Goal: Task Accomplishment & Management: Manage account settings

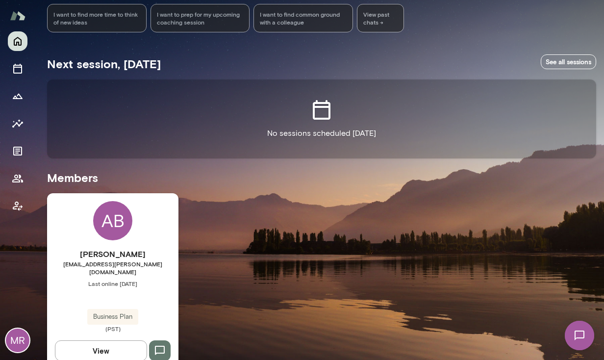
scroll to position [149, 0]
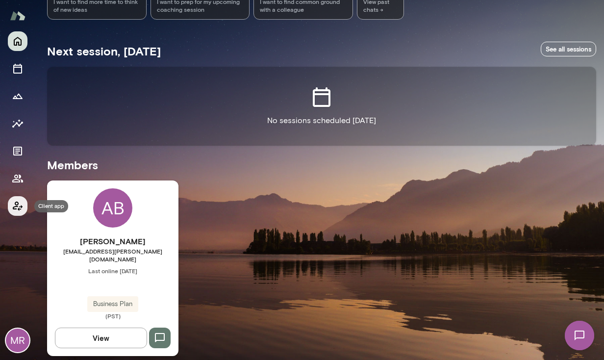
click at [21, 208] on icon "Client app" at bounding box center [18, 206] width 12 height 12
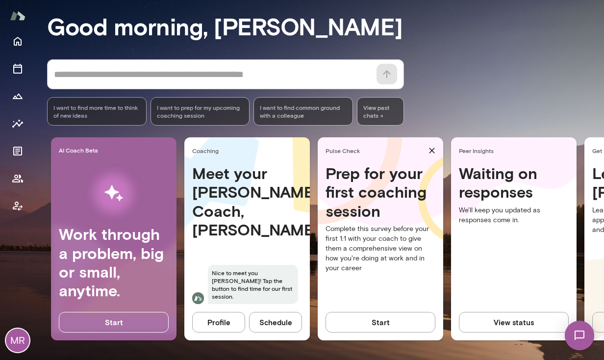
scroll to position [89, 0]
click at [527, 314] on button "View status" at bounding box center [514, 322] width 110 height 21
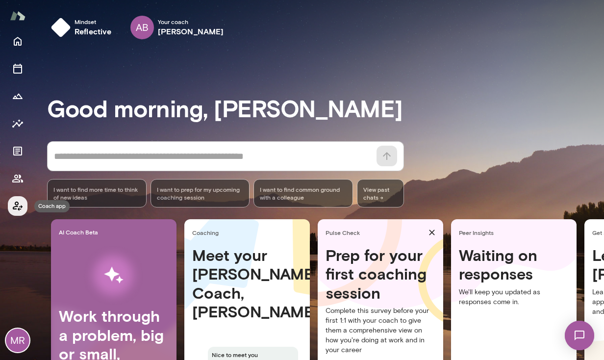
click at [15, 208] on icon "Coach app" at bounding box center [18, 206] width 12 height 12
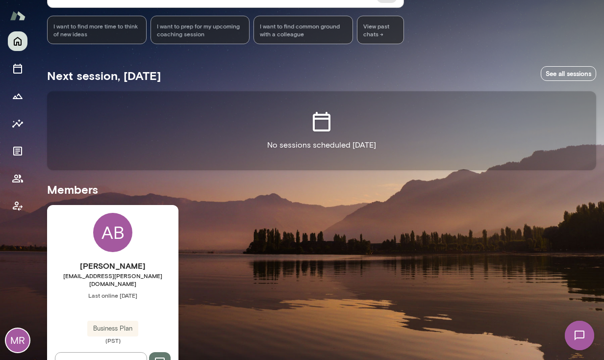
scroll to position [149, 0]
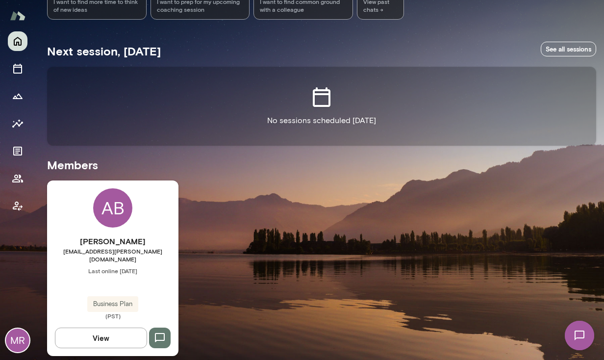
click at [109, 332] on button "View" at bounding box center [101, 338] width 92 height 21
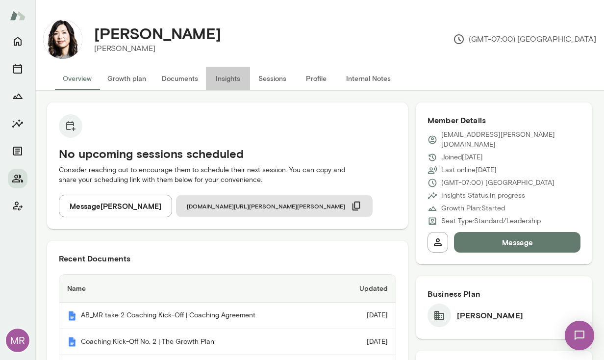
click at [223, 77] on button "Insights" at bounding box center [228, 79] width 44 height 24
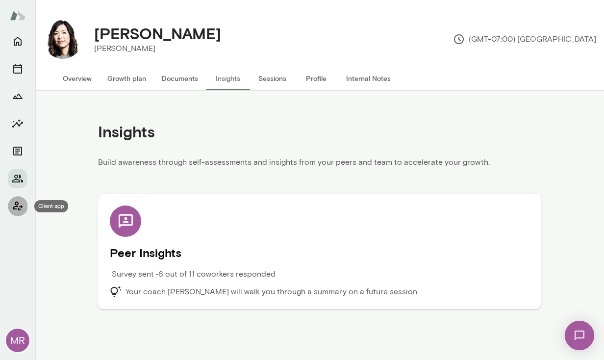
click at [15, 209] on icon "Client app" at bounding box center [18, 206] width 10 height 9
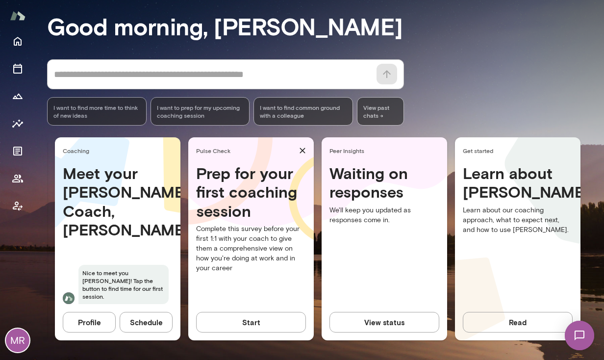
scroll to position [0, 137]
click at [17, 209] on icon "Coach app" at bounding box center [18, 206] width 12 height 12
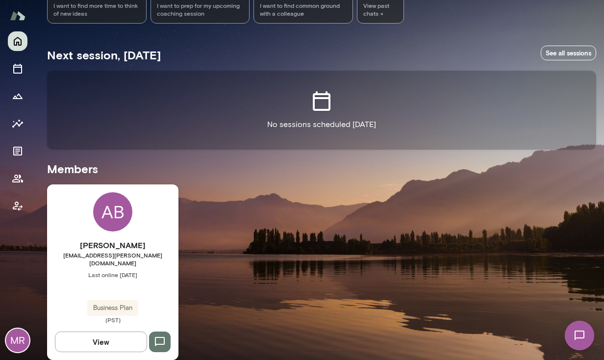
scroll to position [149, 0]
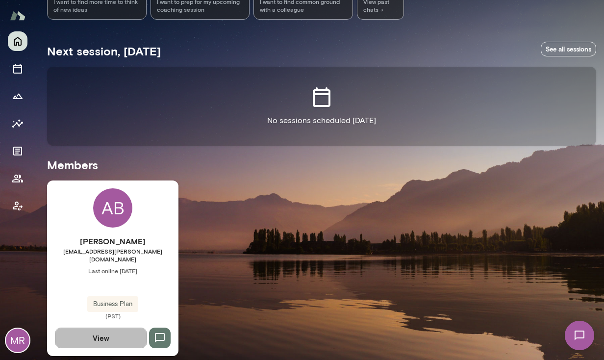
click at [121, 328] on button "View" at bounding box center [101, 338] width 92 height 21
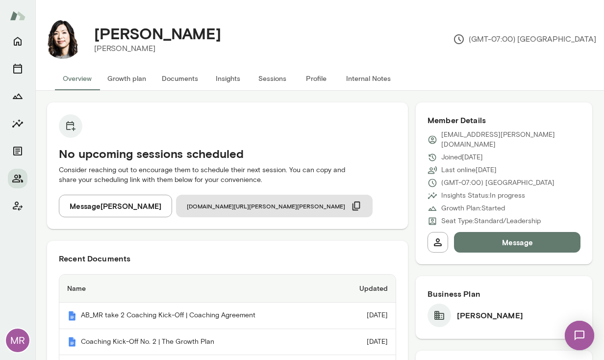
click at [230, 79] on button "Insights" at bounding box center [228, 79] width 44 height 24
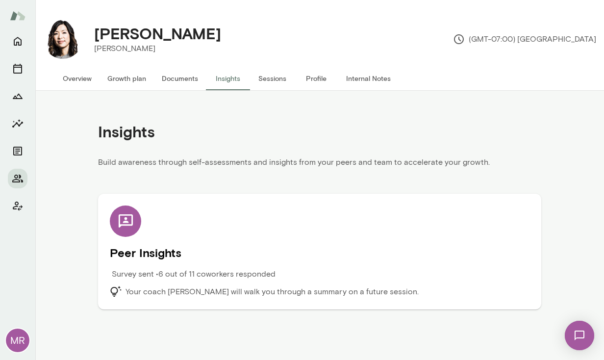
click at [125, 230] on div at bounding box center [125, 221] width 31 height 31
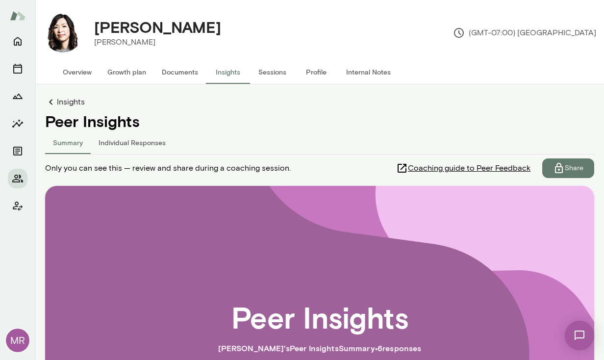
scroll to position [193, 0]
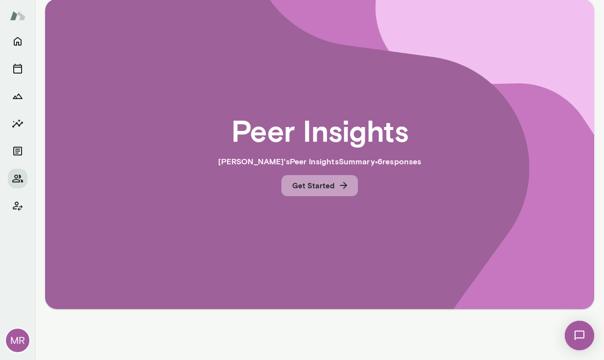
click at [323, 186] on button "Get Started" at bounding box center [320, 185] width 77 height 21
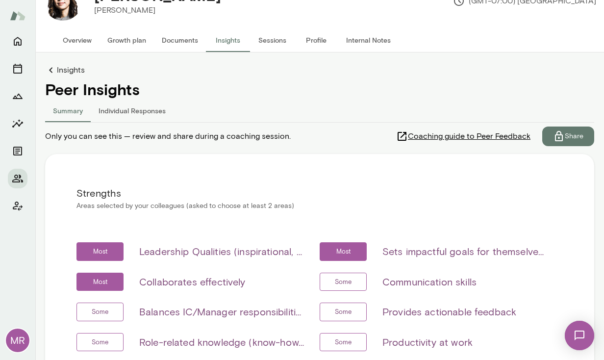
scroll to position [0, 0]
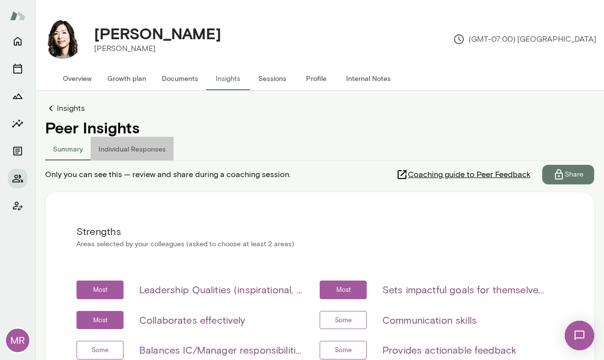
click at [132, 151] on button "Individual Responses" at bounding box center [132, 149] width 83 height 24
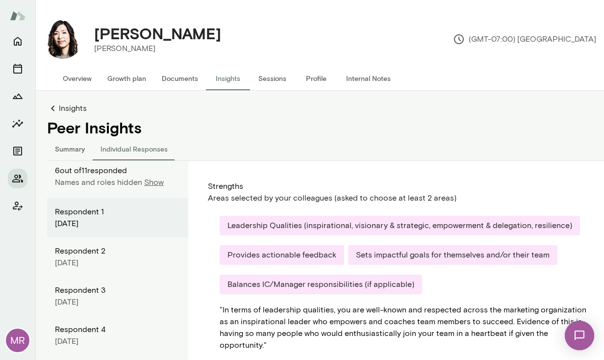
click at [153, 184] on p "Show" at bounding box center [154, 183] width 20 height 12
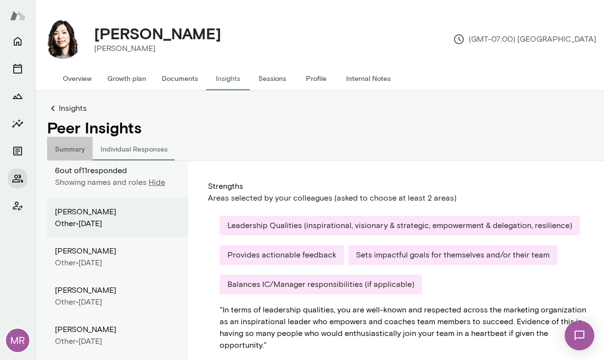
click at [77, 149] on button "Summary" at bounding box center [70, 149] width 46 height 24
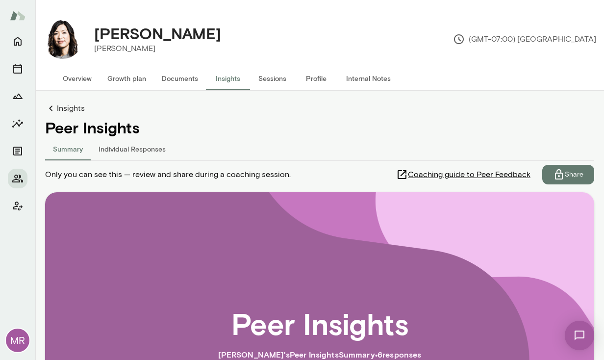
click at [467, 176] on span "Coaching guide to Peer Feedback" at bounding box center [469, 175] width 123 height 12
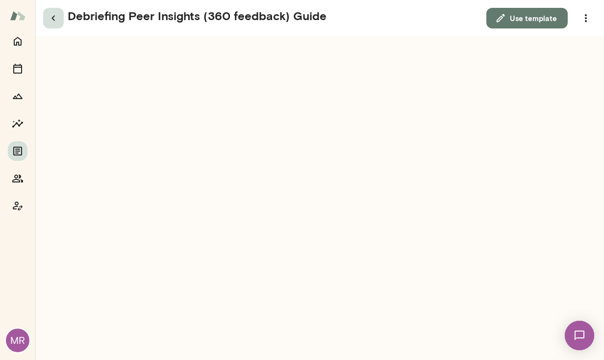
click at [58, 18] on icon "button" at bounding box center [54, 18] width 12 height 12
click at [55, 18] on icon "button" at bounding box center [54, 18] width 12 height 12
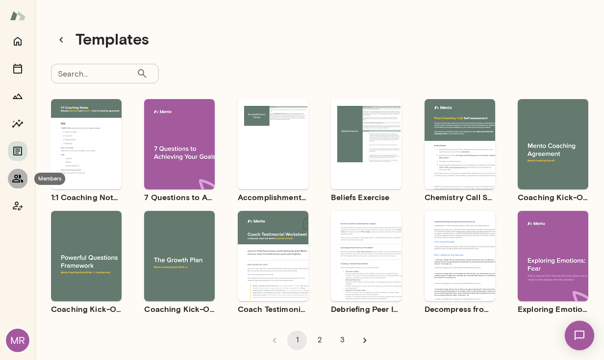
click at [18, 177] on icon "Members" at bounding box center [18, 179] width 12 height 12
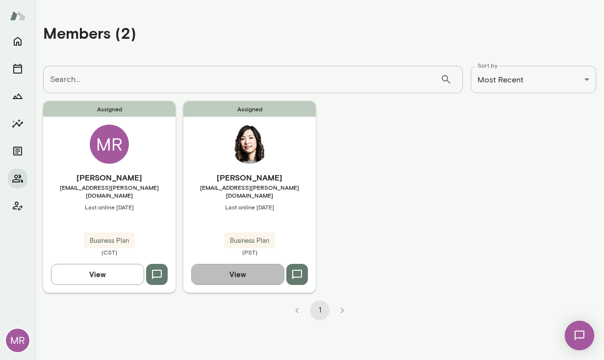
click at [251, 270] on button "View" at bounding box center [237, 274] width 93 height 21
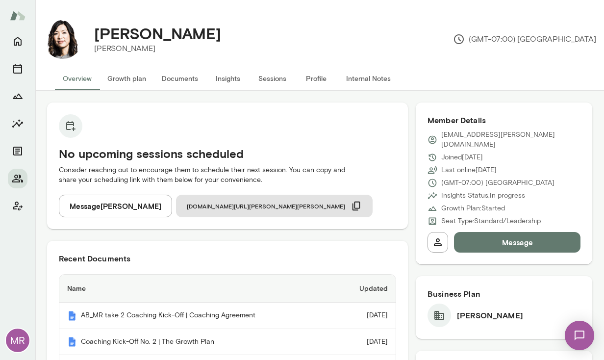
click at [230, 79] on button "Insights" at bounding box center [228, 79] width 44 height 24
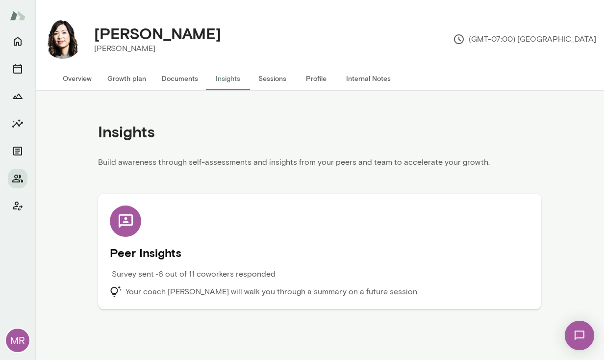
click at [133, 231] on div at bounding box center [125, 221] width 31 height 31
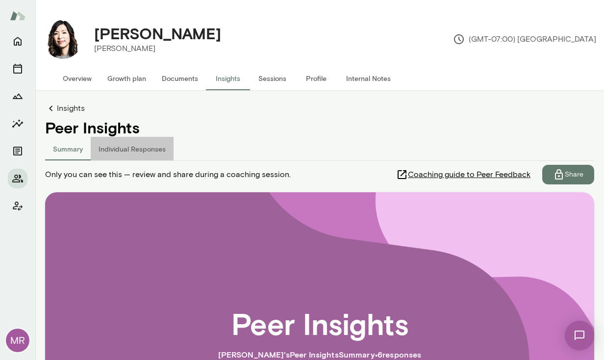
click at [144, 151] on button "Individual Responses" at bounding box center [132, 149] width 83 height 24
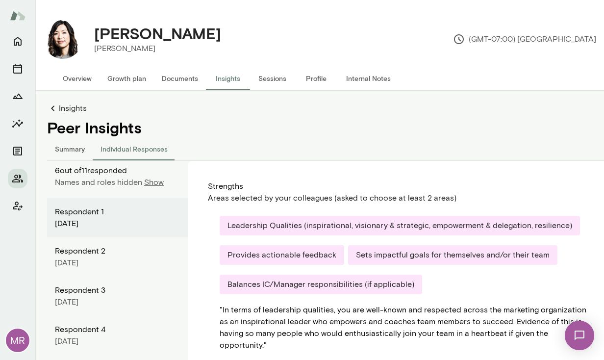
click at [154, 184] on p "Show" at bounding box center [154, 183] width 20 height 12
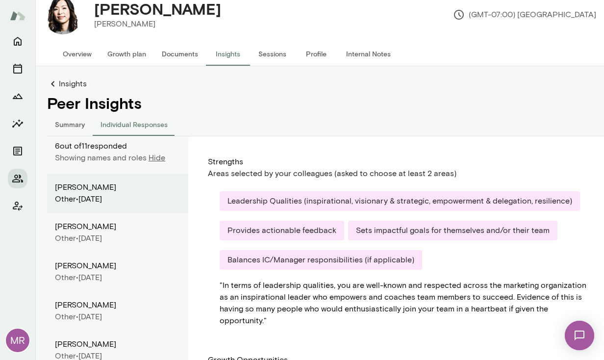
scroll to position [14, 0]
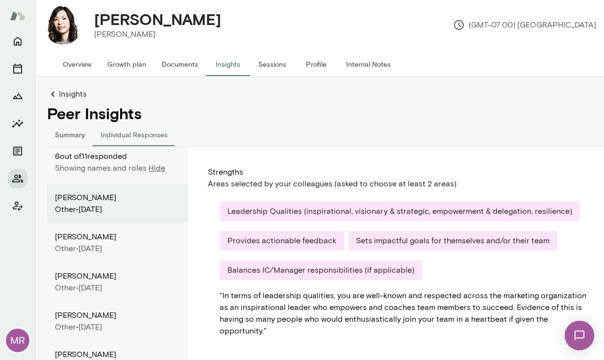
click at [84, 134] on button "Summary" at bounding box center [70, 135] width 46 height 24
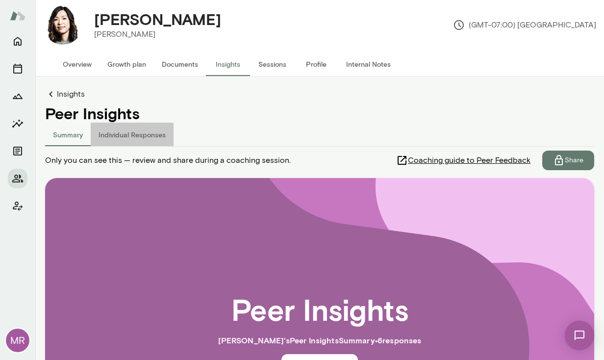
click at [139, 134] on button "Individual Responses" at bounding box center [132, 135] width 83 height 24
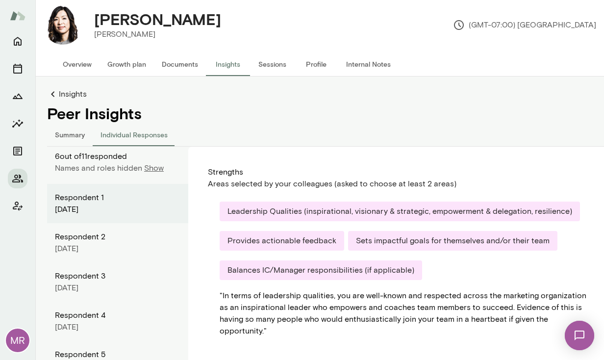
click at [72, 136] on button "Summary" at bounding box center [70, 135] width 46 height 24
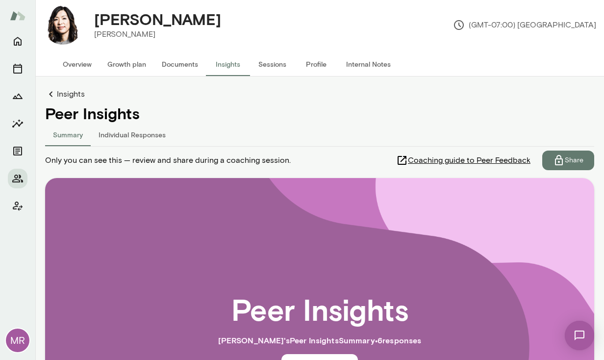
click at [125, 66] on button "Growth plan" at bounding box center [127, 64] width 54 height 24
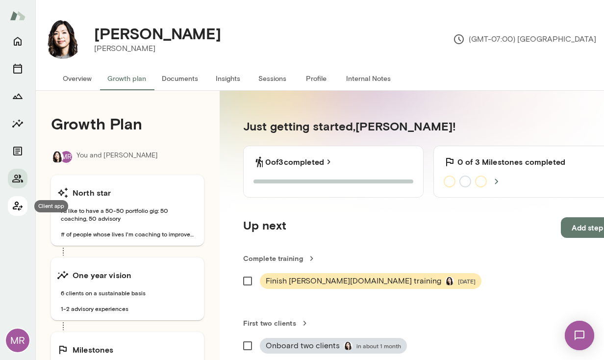
click at [19, 209] on icon "Client app" at bounding box center [18, 206] width 10 height 9
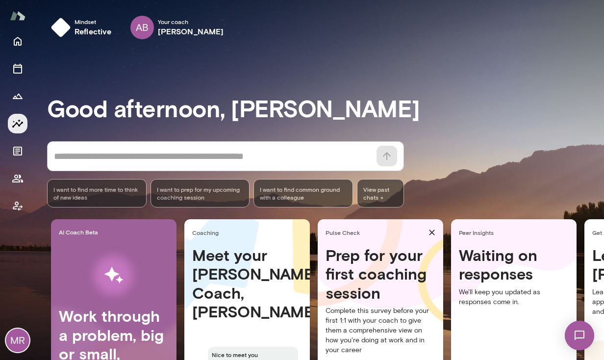
click at [19, 125] on icon "Insights" at bounding box center [17, 123] width 11 height 8
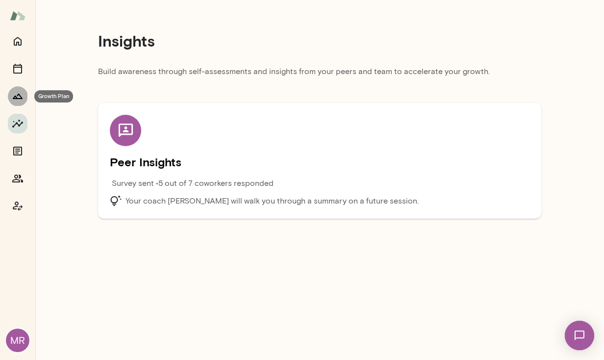
click at [21, 92] on icon "Growth Plan" at bounding box center [18, 96] width 12 height 12
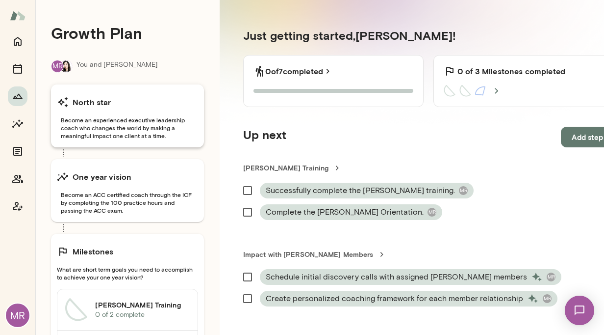
click at [182, 124] on span "Become an experienced executive leadership coach who changes the world by makin…" at bounding box center [127, 128] width 141 height 24
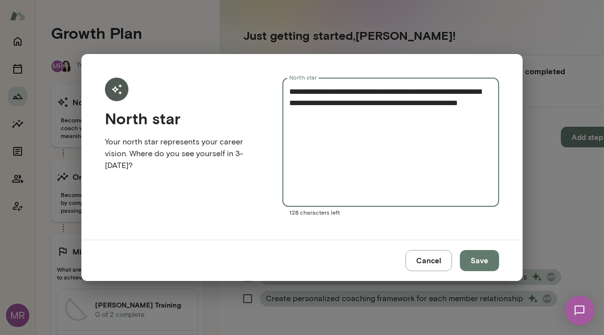
click at [383, 114] on textarea "**********" at bounding box center [390, 142] width 203 height 113
type textarea "**********"
click at [493, 264] on button "Save" at bounding box center [479, 260] width 39 height 21
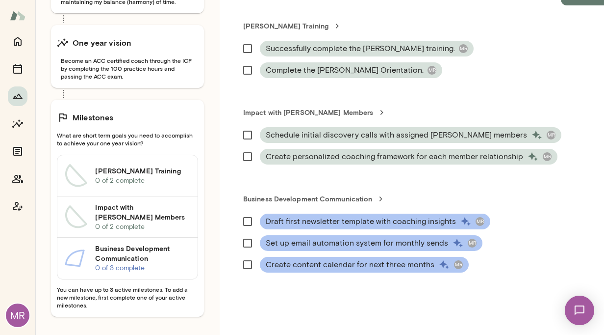
scroll to position [141, 0]
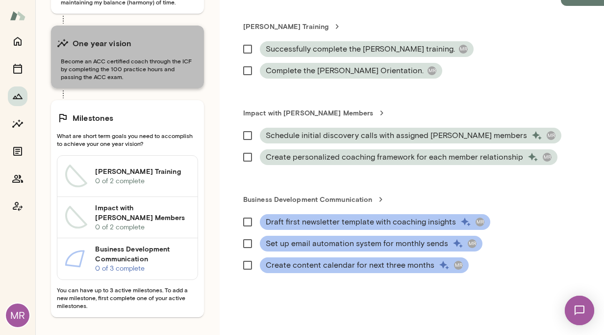
click at [145, 83] on div "One year vision Become an ACC certified coach through the ICF by completing the…" at bounding box center [127, 57] width 153 height 63
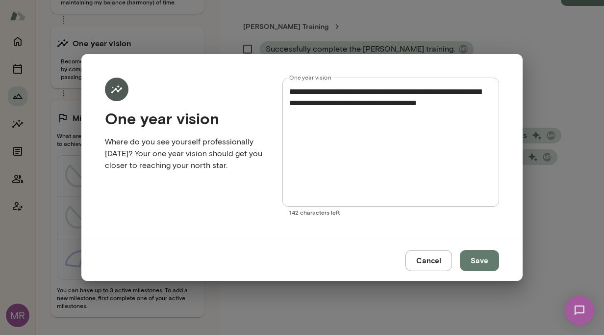
click at [354, 117] on textarea "**********" at bounding box center [390, 142] width 203 height 113
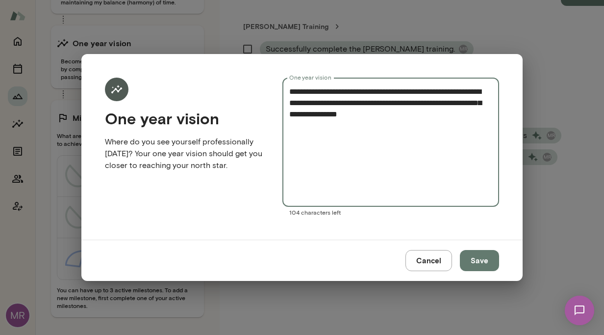
type textarea "**********"
click at [489, 262] on button "Save" at bounding box center [479, 260] width 39 height 21
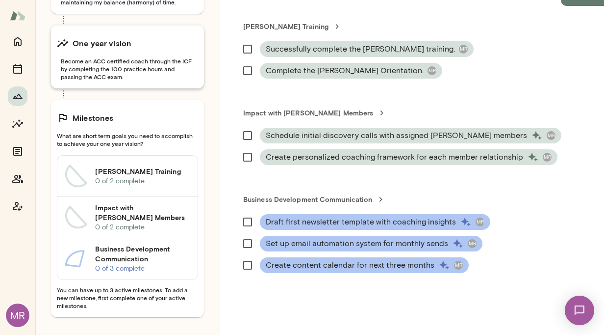
click at [191, 77] on span "Become an ACC certified coach through the ICF by completing the 100 practice ho…" at bounding box center [127, 69] width 141 height 24
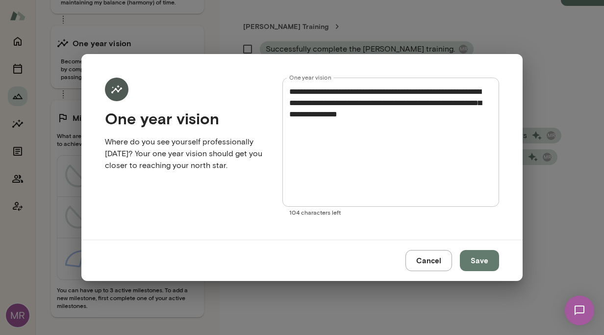
click at [475, 261] on button "Save" at bounding box center [479, 260] width 39 height 21
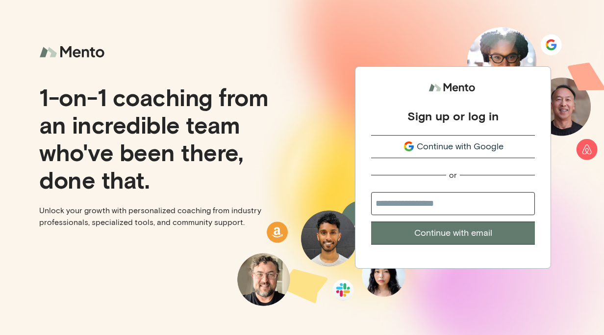
click at [464, 148] on span "Continue with Google" at bounding box center [460, 146] width 87 height 13
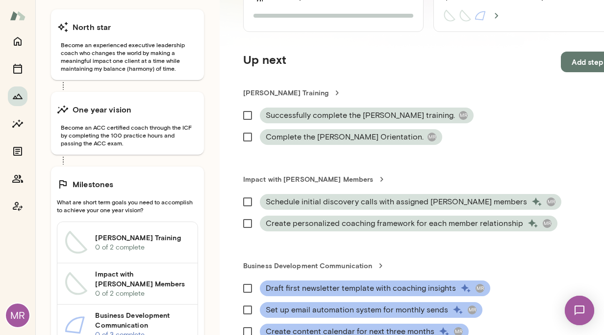
scroll to position [77, 0]
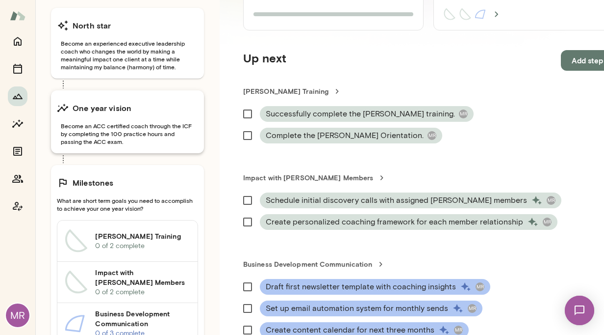
click at [198, 146] on div "One year vision Become an ACC certified coach through the ICF by completing the…" at bounding box center [127, 121] width 153 height 63
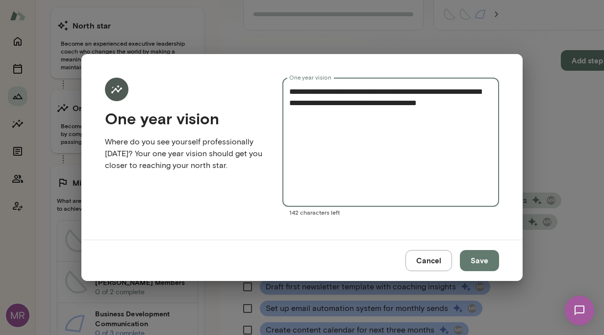
click at [349, 112] on textarea "**********" at bounding box center [390, 142] width 203 height 113
type textarea "**********"
click at [477, 262] on button "Save" at bounding box center [479, 260] width 39 height 21
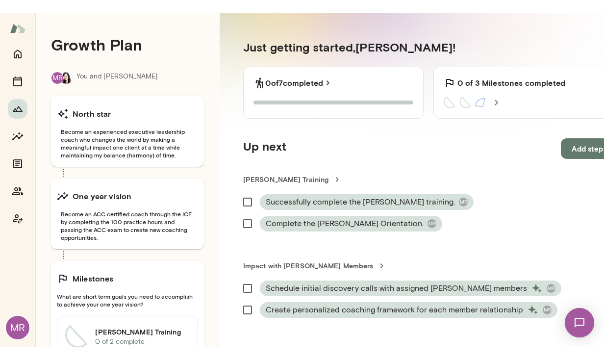
scroll to position [0, 0]
